Goal: Task Accomplishment & Management: Manage account settings

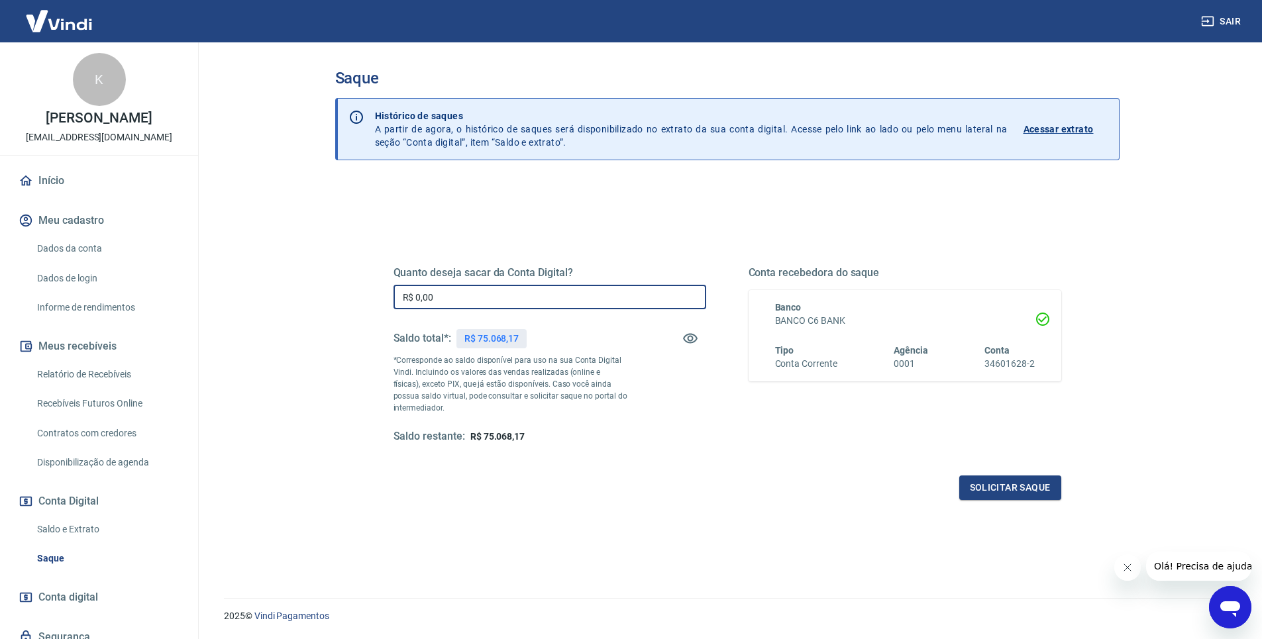
click at [471, 295] on input "R$ 0,00" at bounding box center [550, 297] width 313 height 25
type input "R$ 75.000,00"
click at [976, 491] on button "Solicitar saque" at bounding box center [1011, 488] width 102 height 25
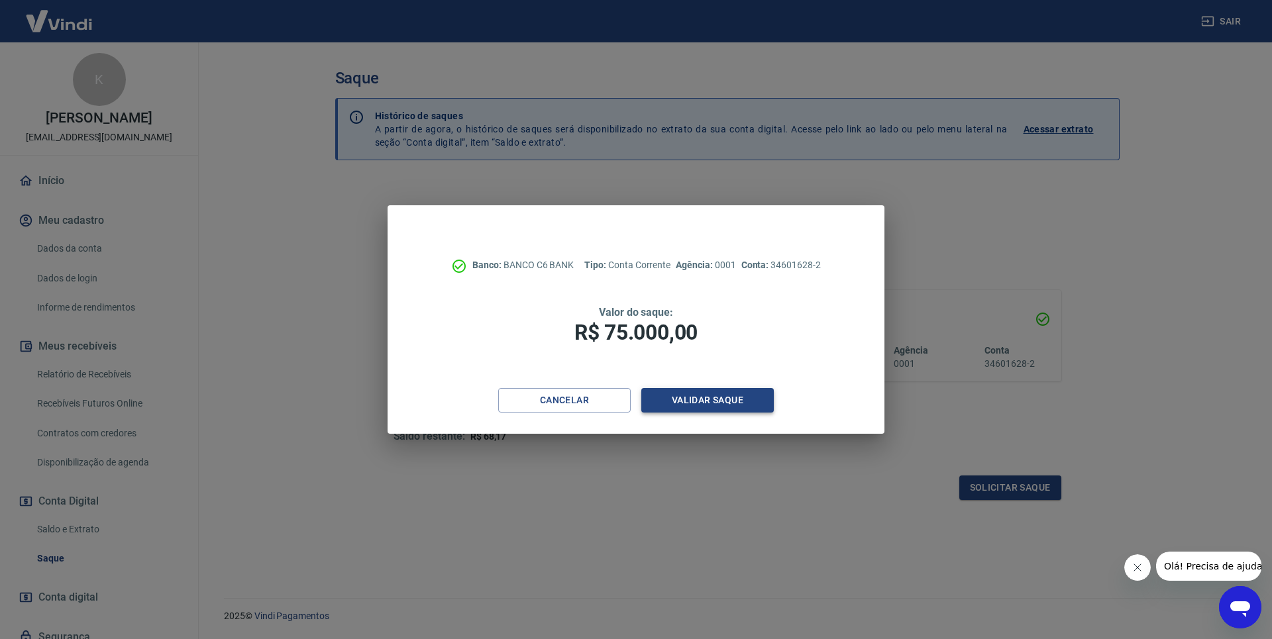
click at [701, 408] on button "Validar saque" at bounding box center [707, 400] width 133 height 25
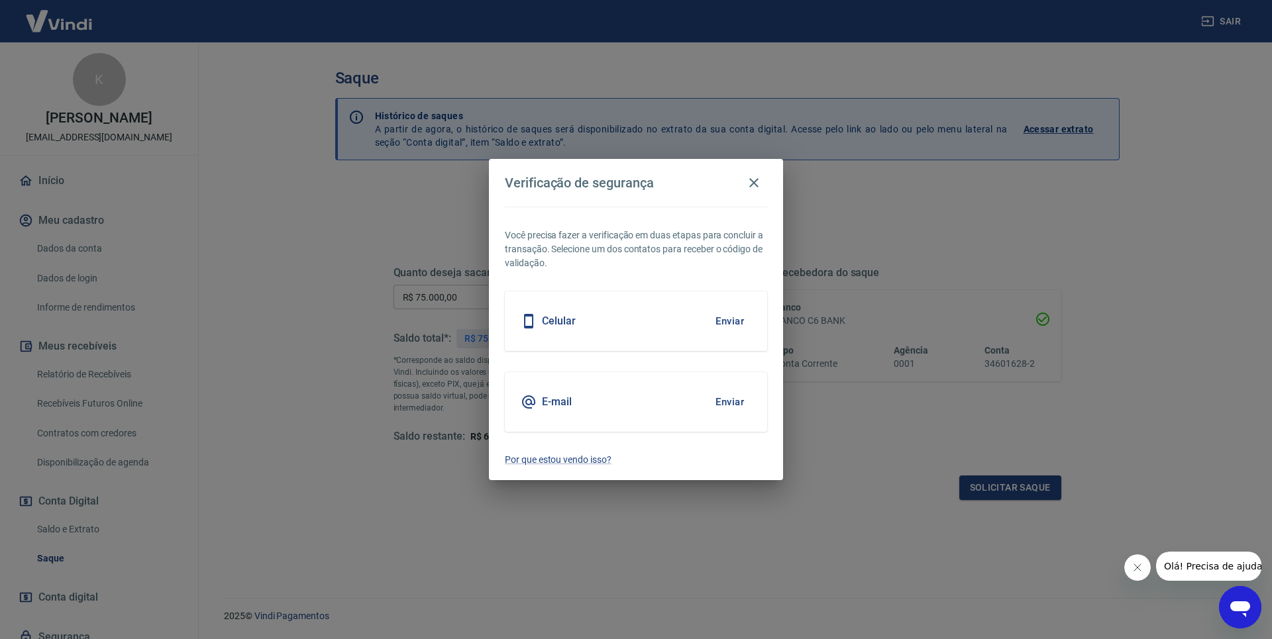
click at [737, 324] on button "Enviar" at bounding box center [729, 321] width 43 height 28
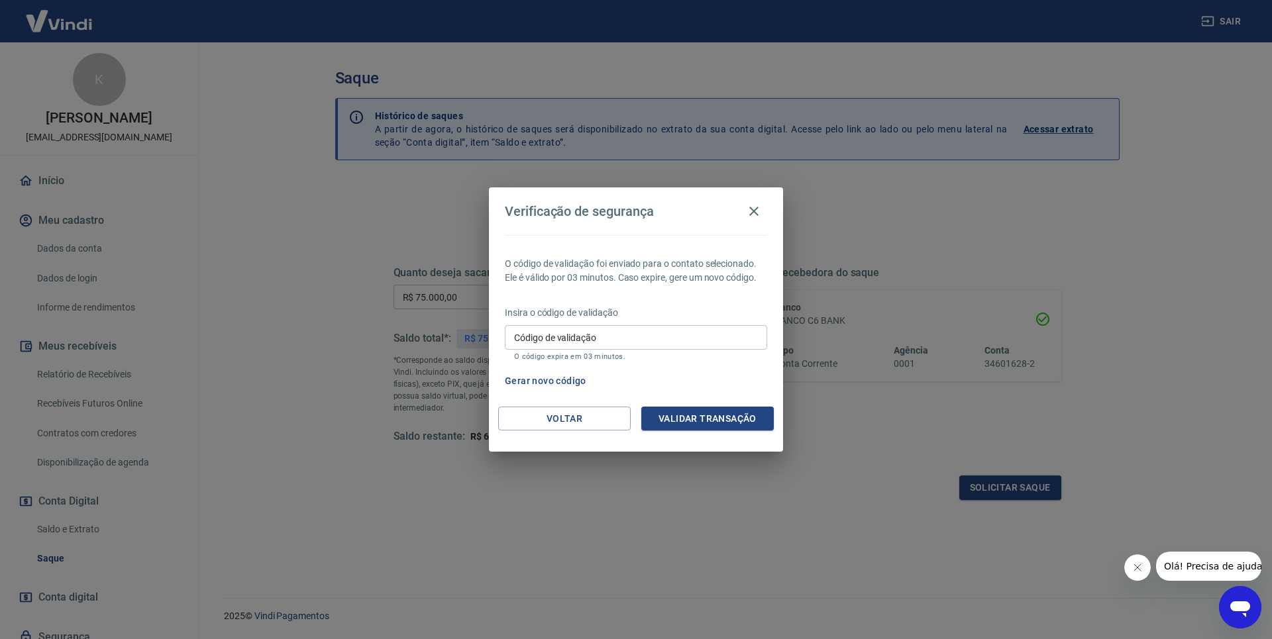
click at [626, 349] on input "Código de validação" at bounding box center [636, 337] width 262 height 25
type input "857930"
click at [710, 426] on button "Validar transação" at bounding box center [707, 419] width 133 height 25
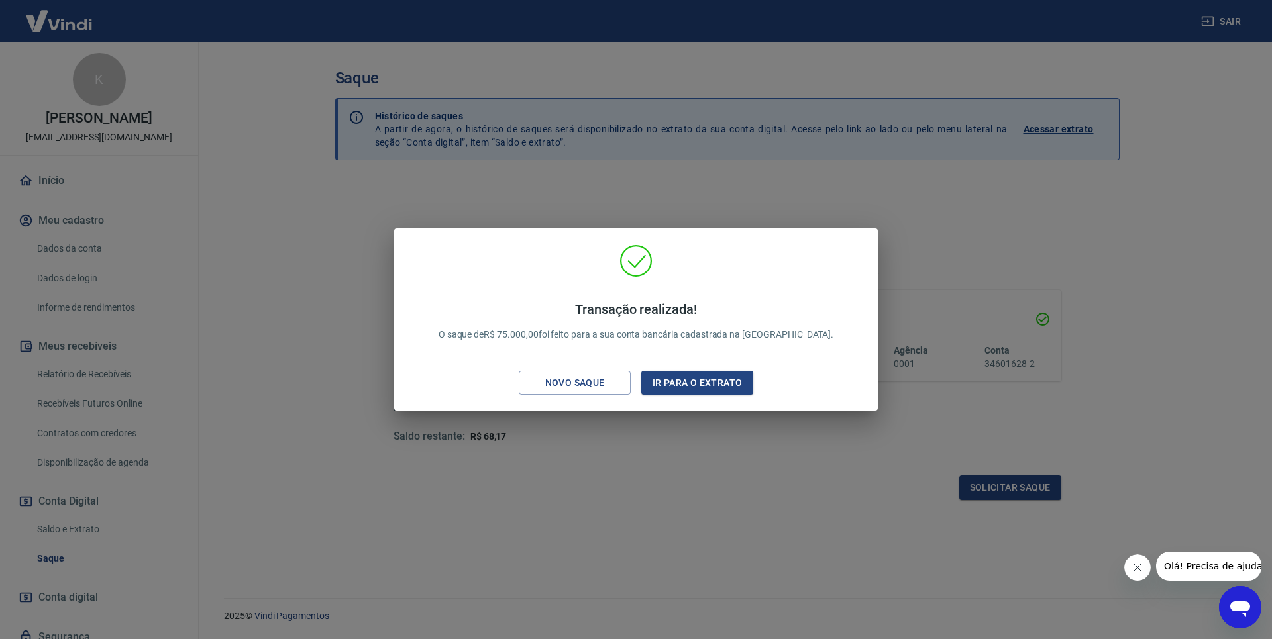
click at [695, 435] on div "Transação realizada! O saque de R$ 75.000,00 foi feito para a sua conta bancári…" at bounding box center [636, 319] width 1272 height 639
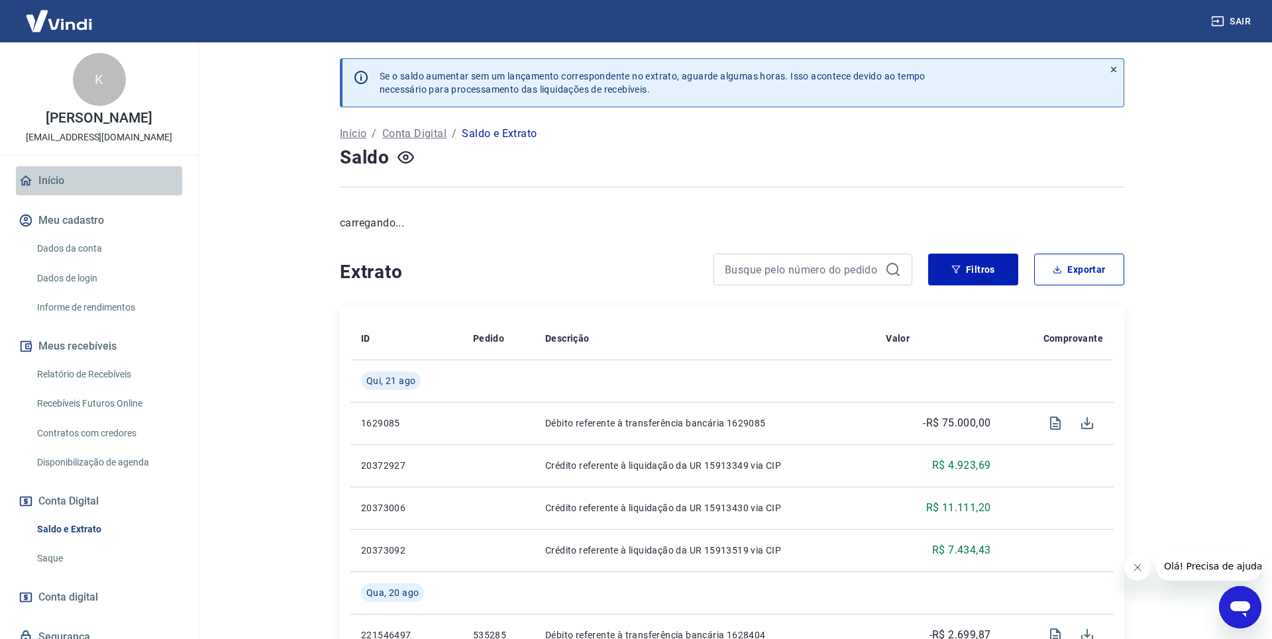
click at [104, 184] on link "Início" at bounding box center [99, 180] width 166 height 29
